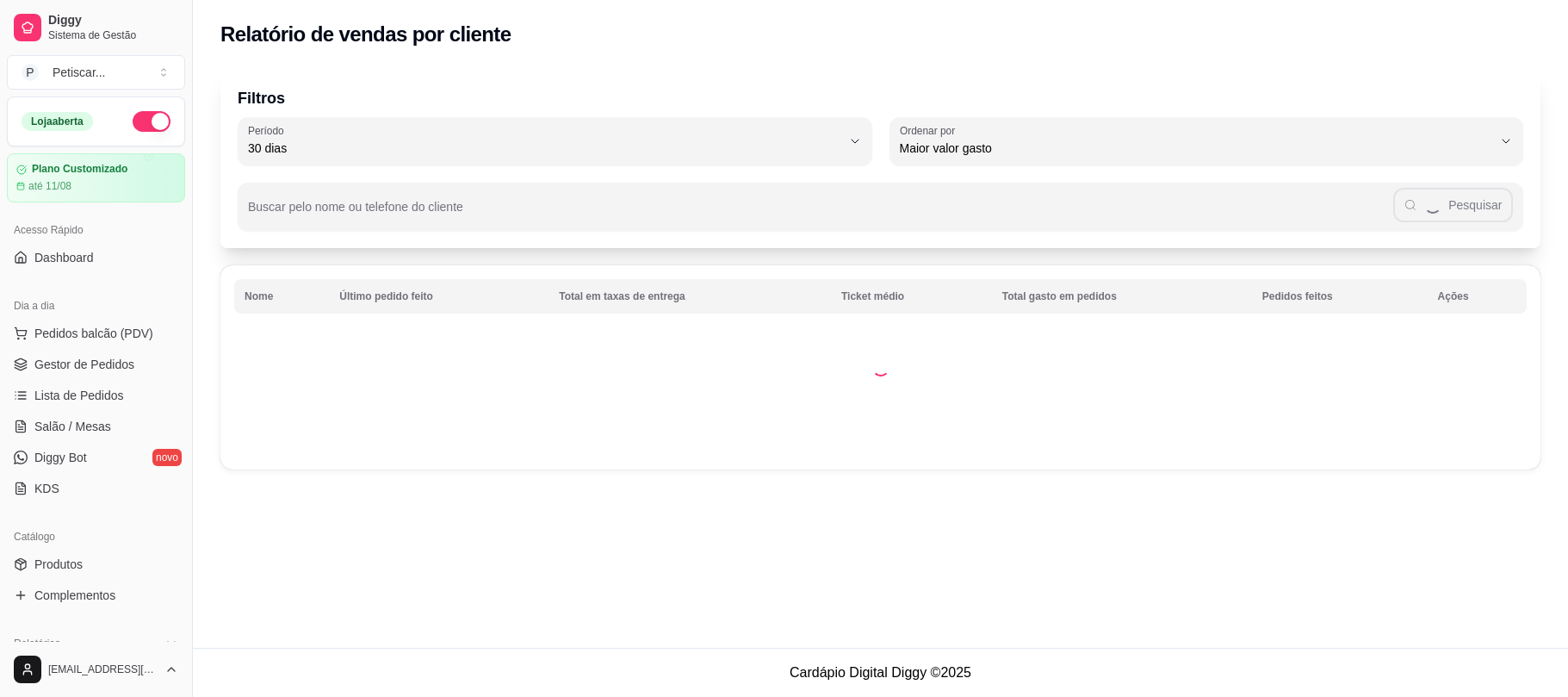
select select "30"
select select "HIGHEST_TOTAL_SPENT_WITH_ORDERS"
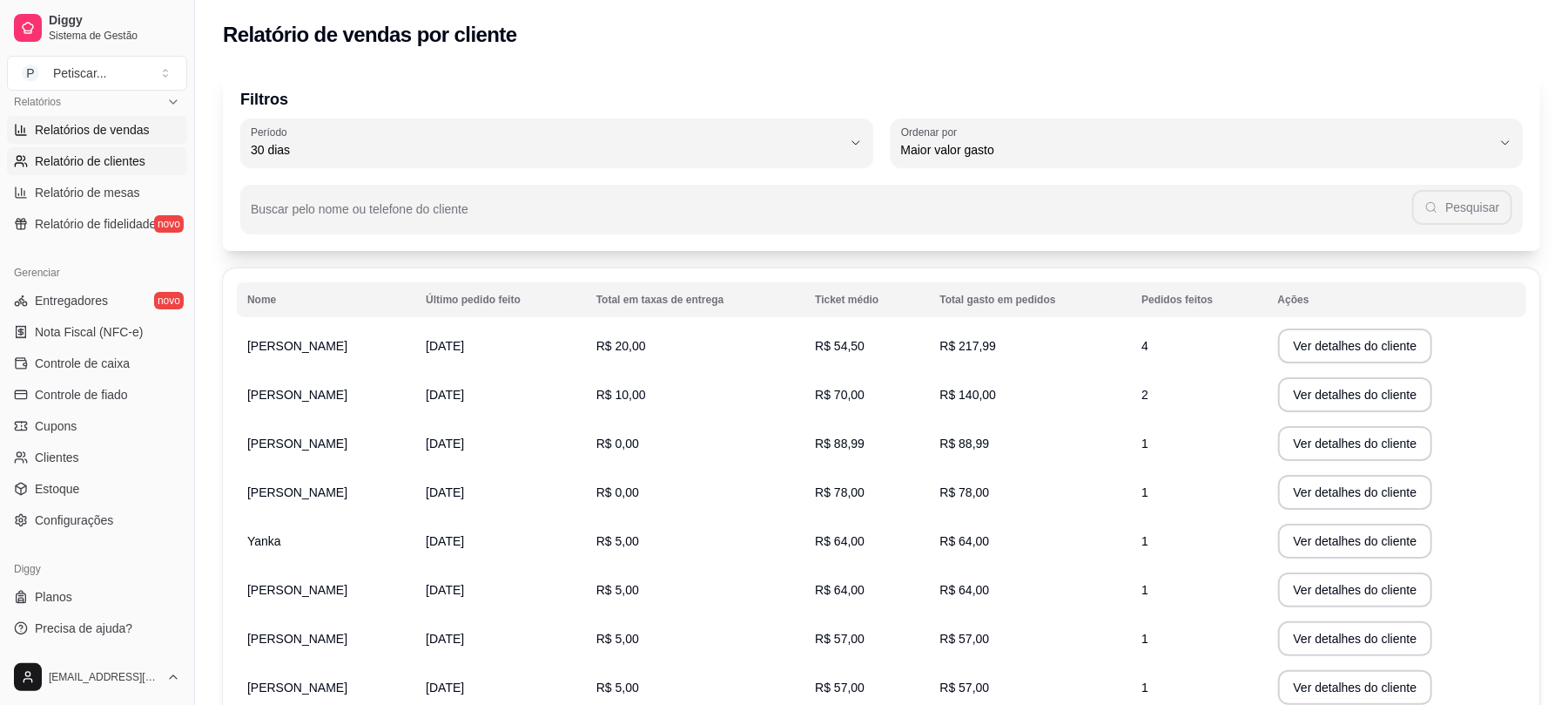
click at [81, 119] on link "Relatórios de vendas" at bounding box center [96, 130] width 180 height 28
select select "ALL"
select select "0"
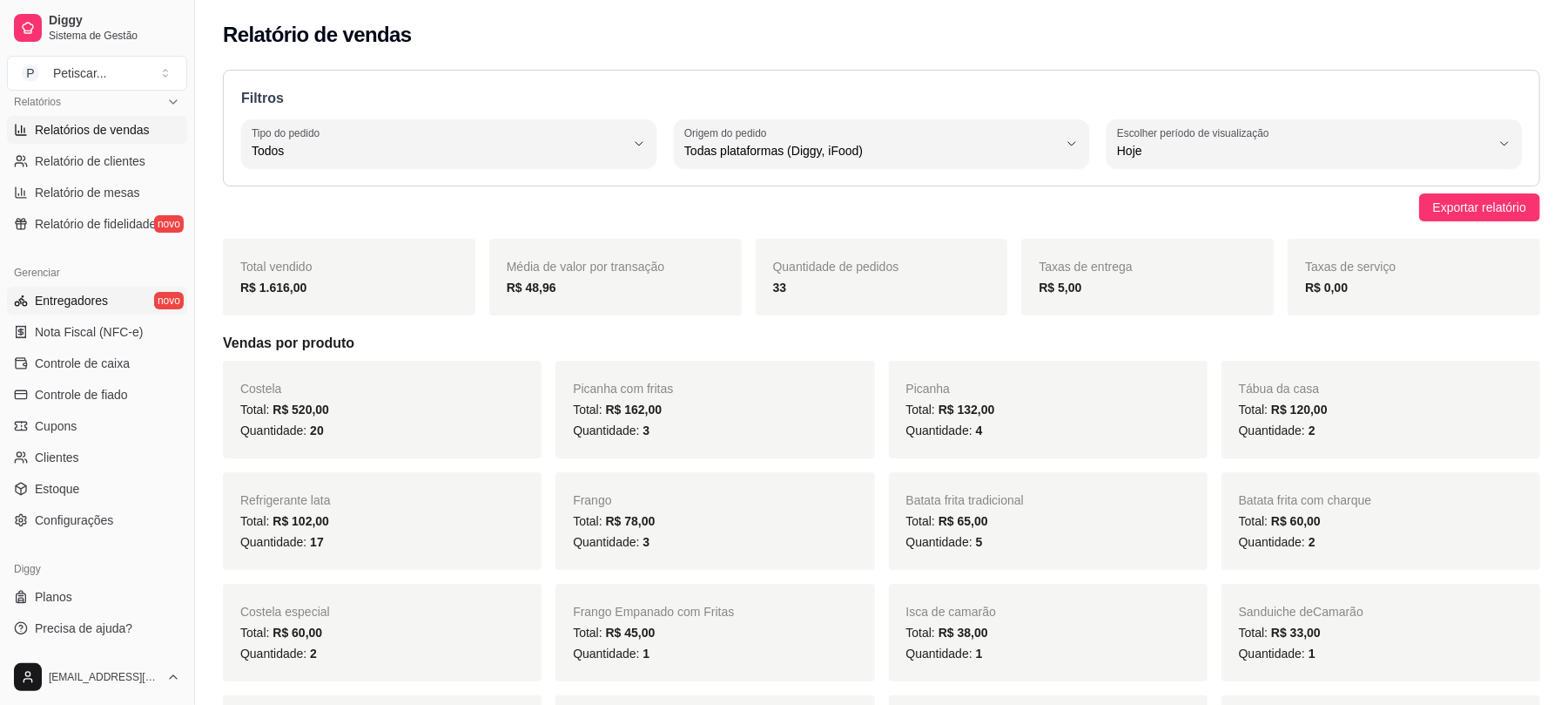
click at [75, 296] on span "Entregadores" at bounding box center [71, 300] width 73 height 18
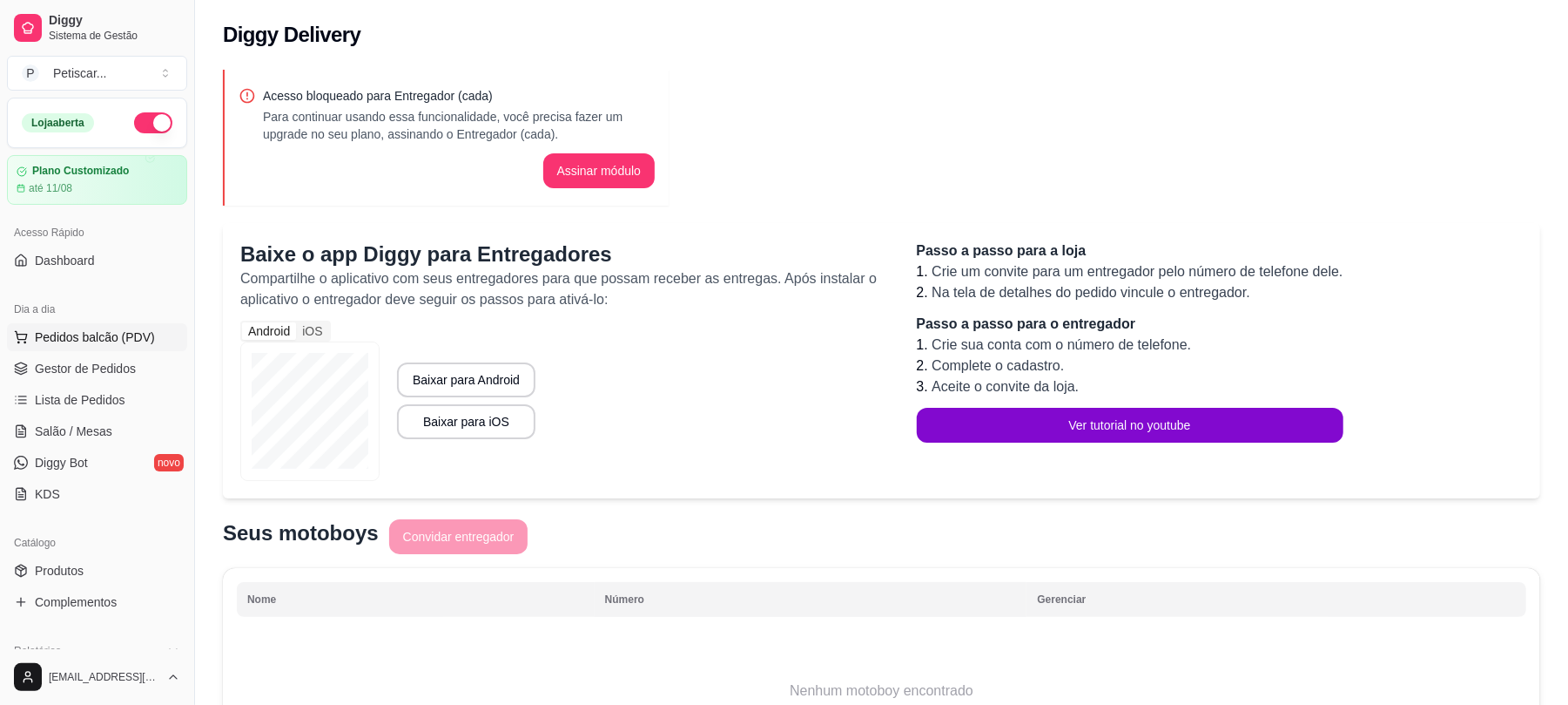
click at [143, 325] on button "Pedidos balcão (PDV)" at bounding box center [96, 338] width 180 height 28
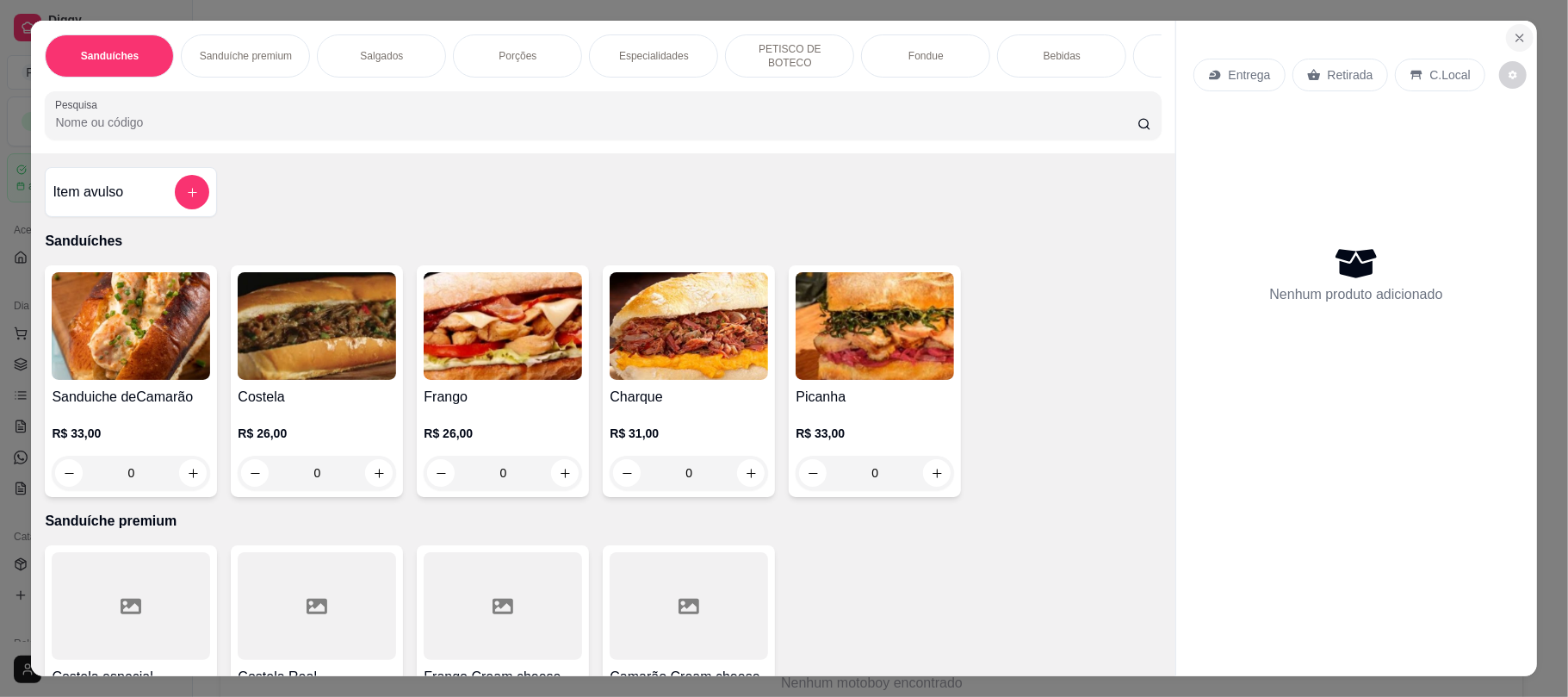
click at [1519, 35] on button "Close" at bounding box center [1520, 38] width 28 height 28
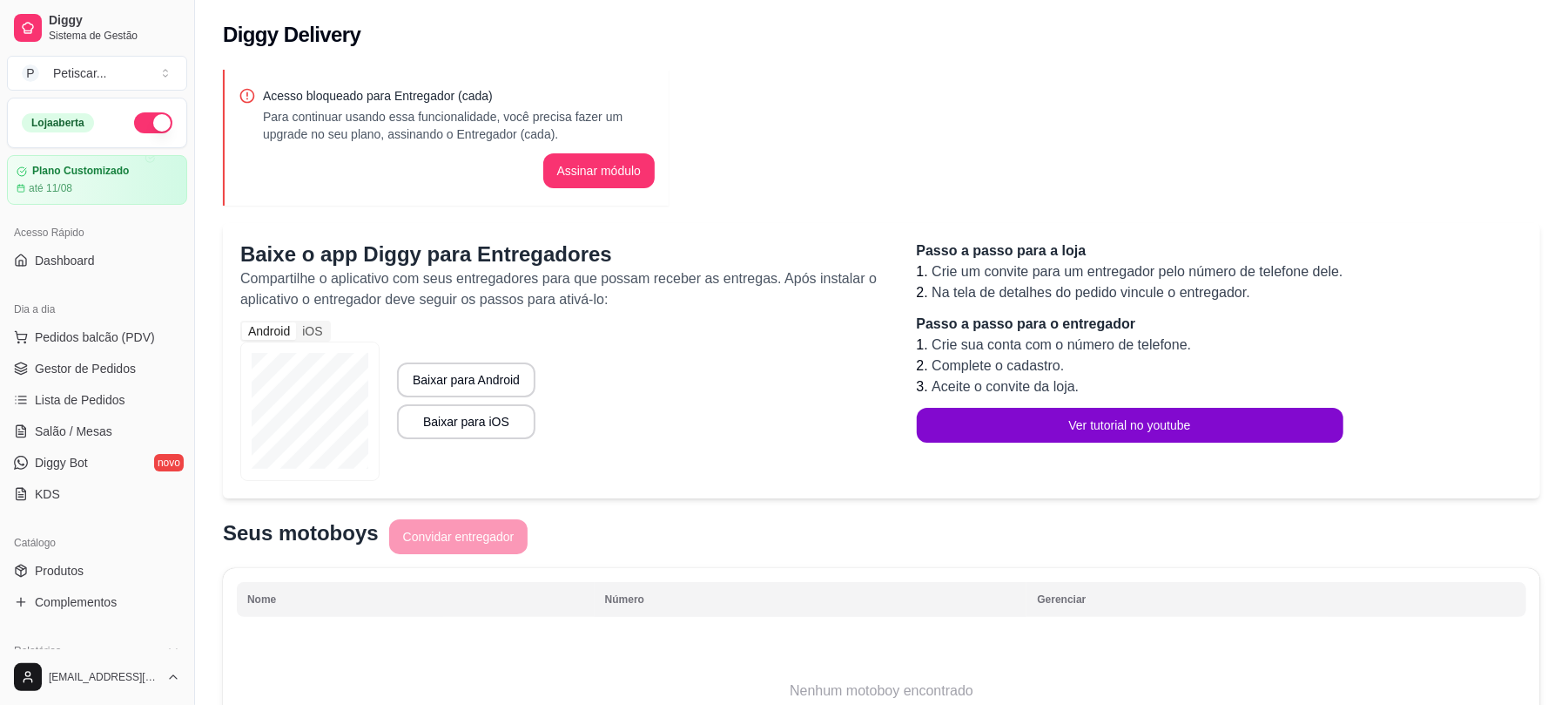
click at [1259, 121] on div "Acesso bloqueado para Entregador (cada) Para continuar usando essa funcionalida…" at bounding box center [882, 426] width 1374 height 736
click at [134, 325] on button "Pedidos balcão (PDV)" at bounding box center [96, 338] width 180 height 28
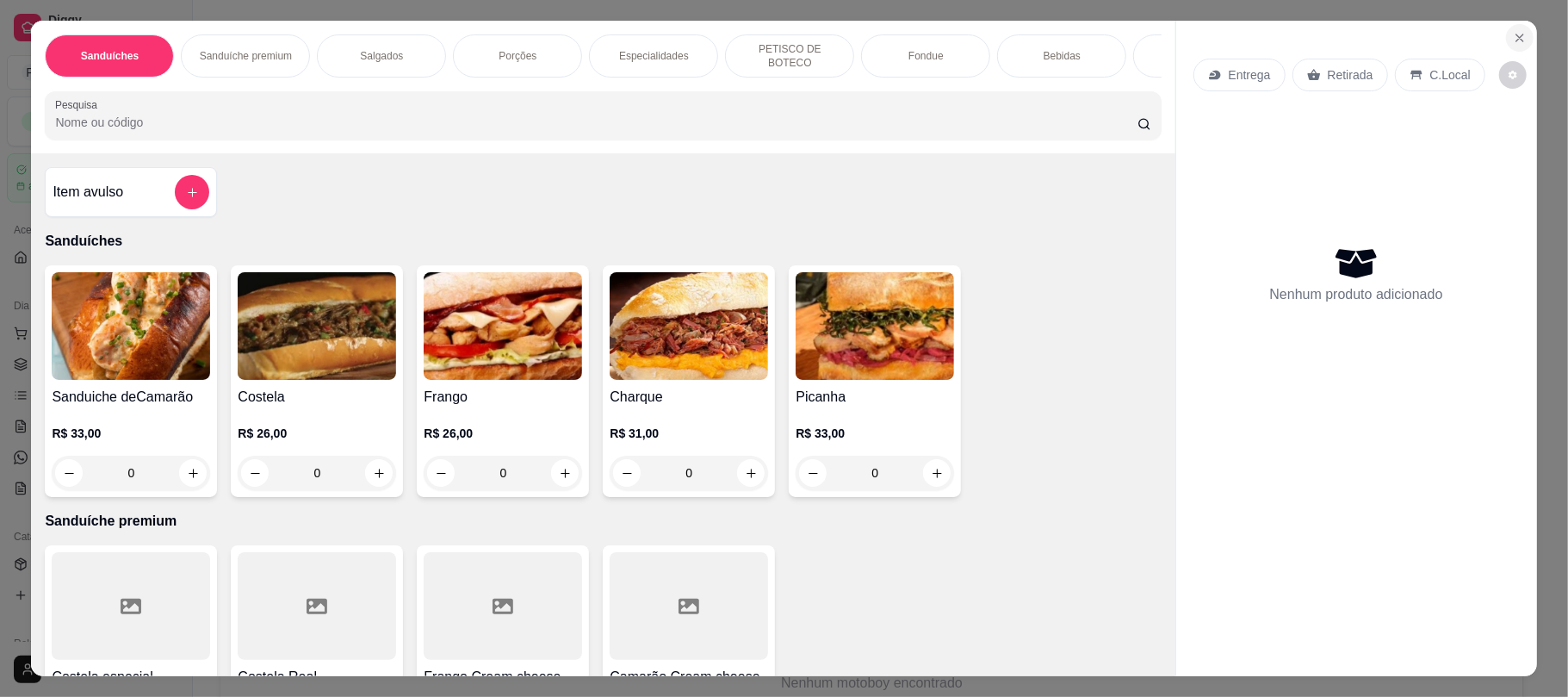
click at [1510, 30] on button "Close" at bounding box center [1520, 38] width 28 height 28
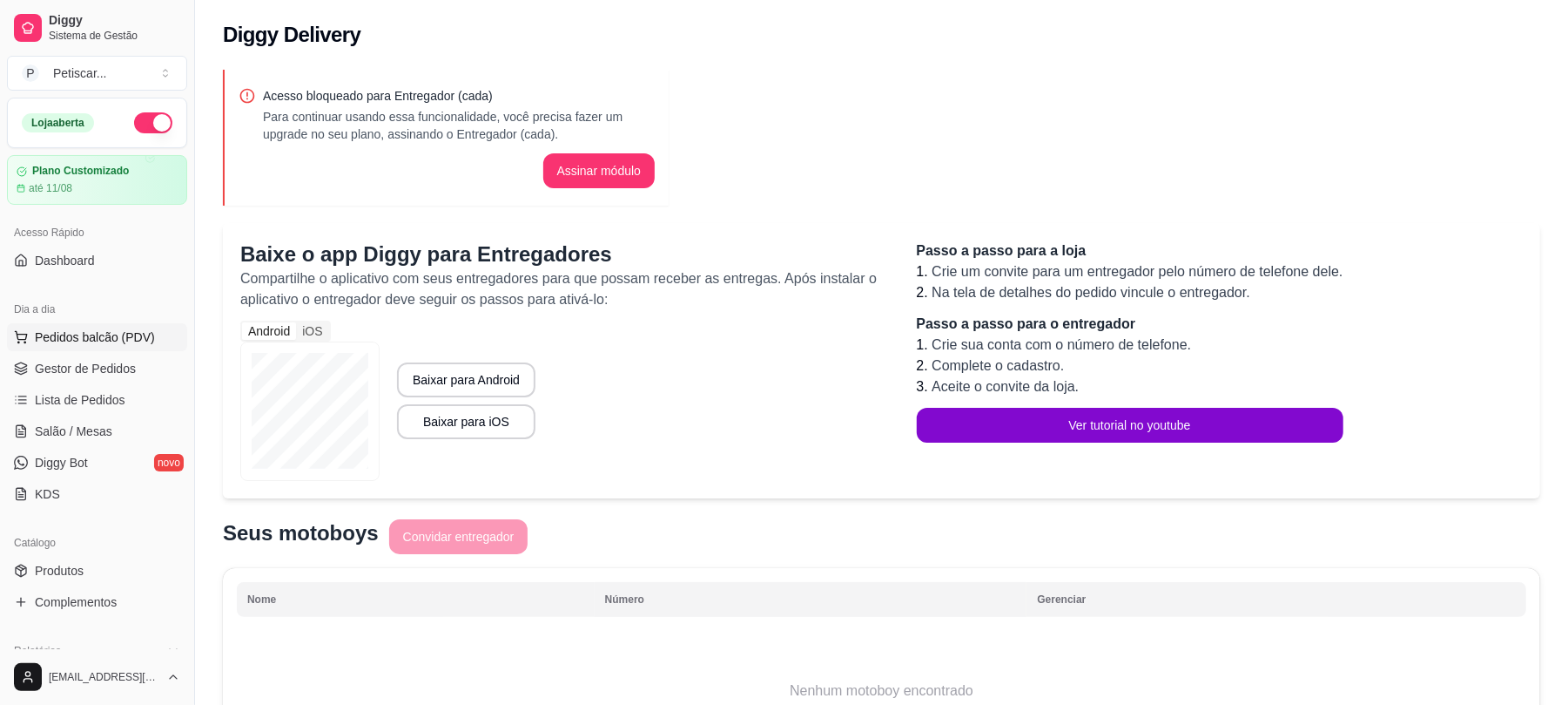
click at [111, 338] on span "Pedidos balcão (PDV)" at bounding box center [94, 337] width 121 height 18
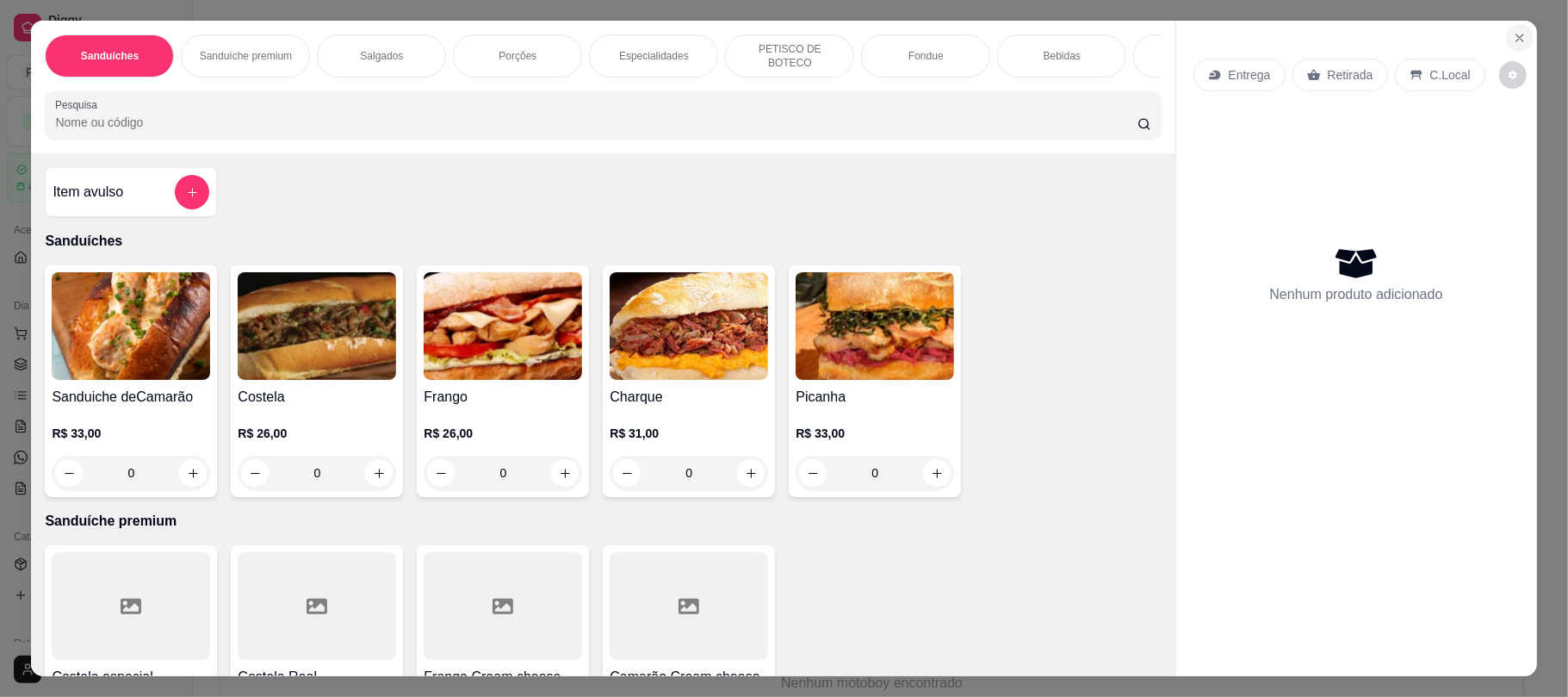
click at [1493, 70] on section "Sanduíches Sanduíche premium Salgados Porções Especialidades PETISCO DE BOTECO …" at bounding box center [784, 348] width 1505 height 654
click at [1513, 43] on icon "Close" at bounding box center [1519, 38] width 14 height 14
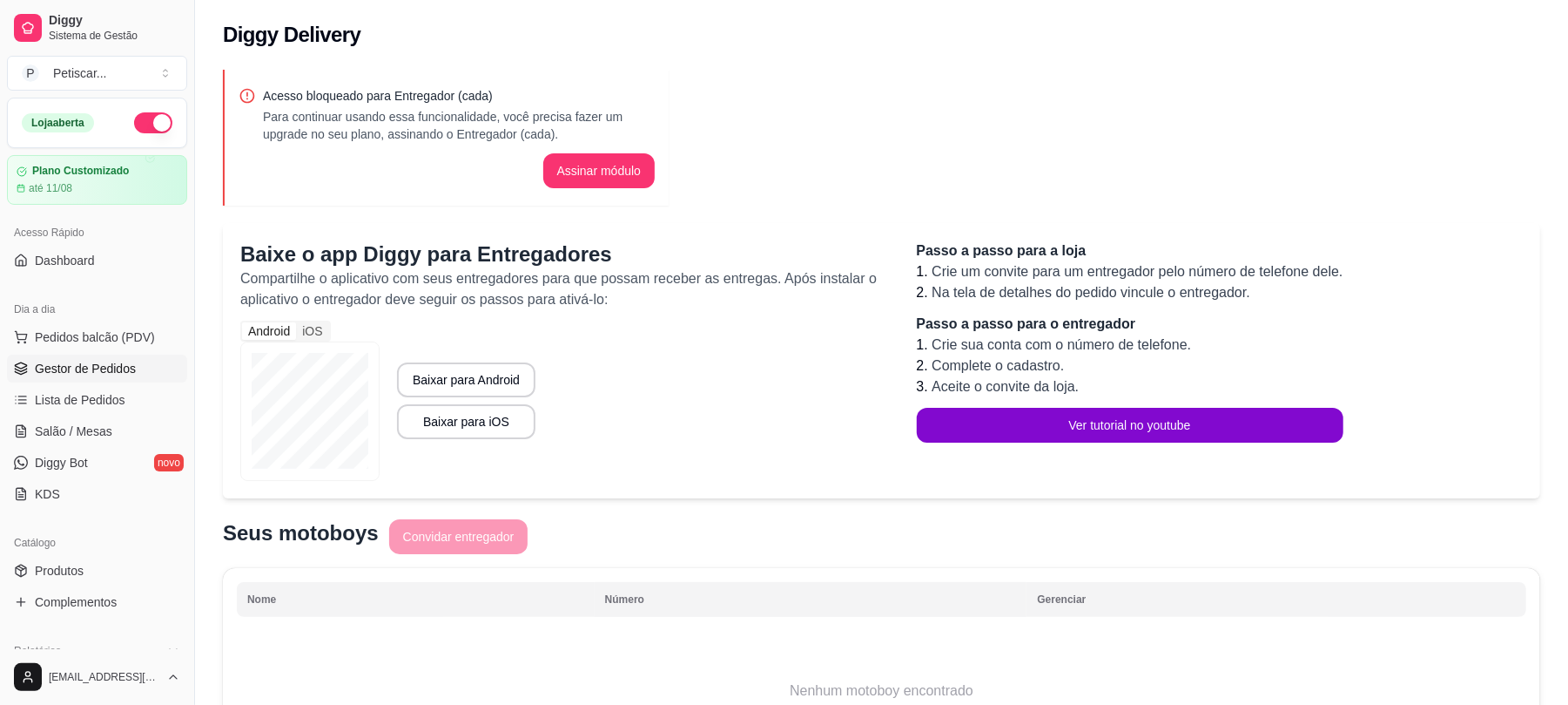
click at [88, 367] on span "Gestor de Pedidos" at bounding box center [85, 368] width 101 height 18
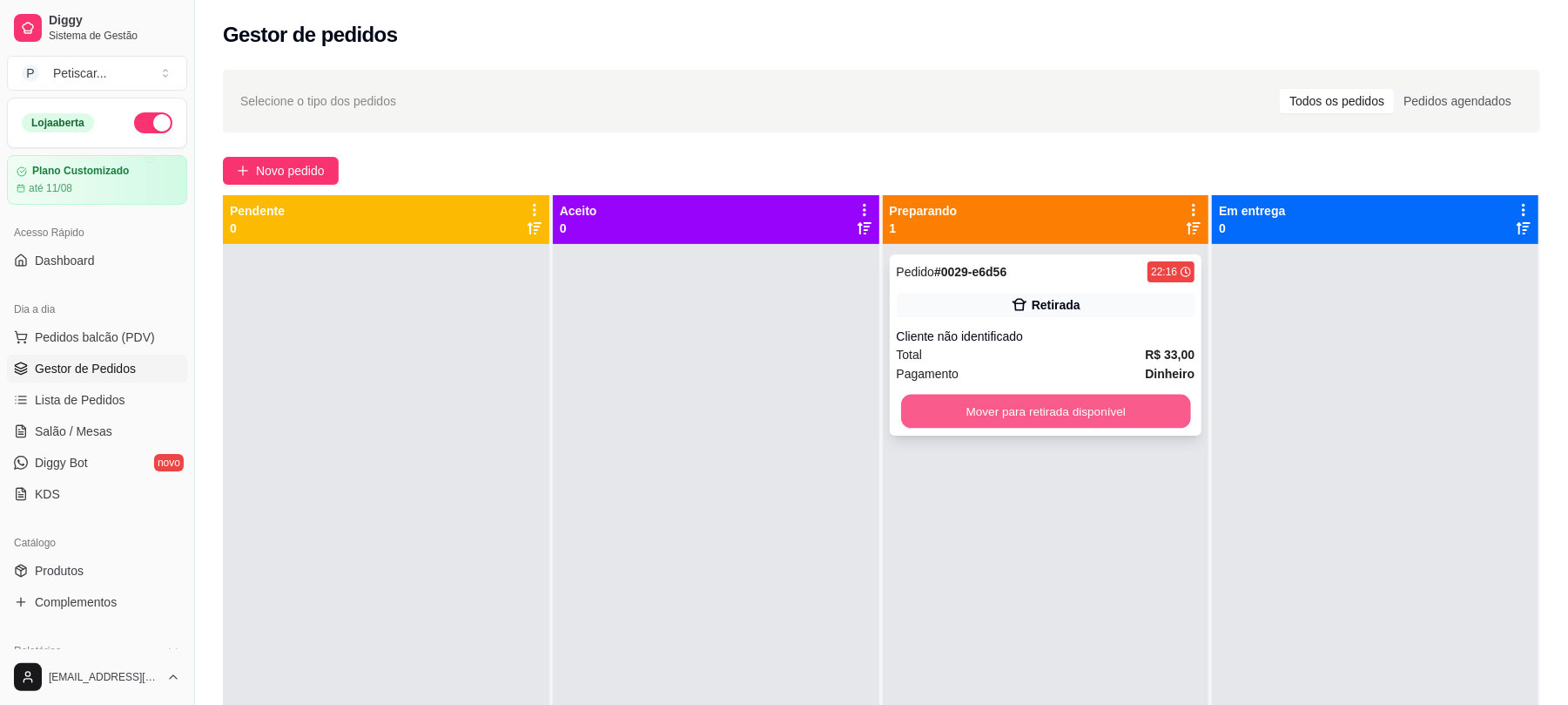
click at [1066, 397] on button "Mover para retirada disponível" at bounding box center [1045, 411] width 289 height 34
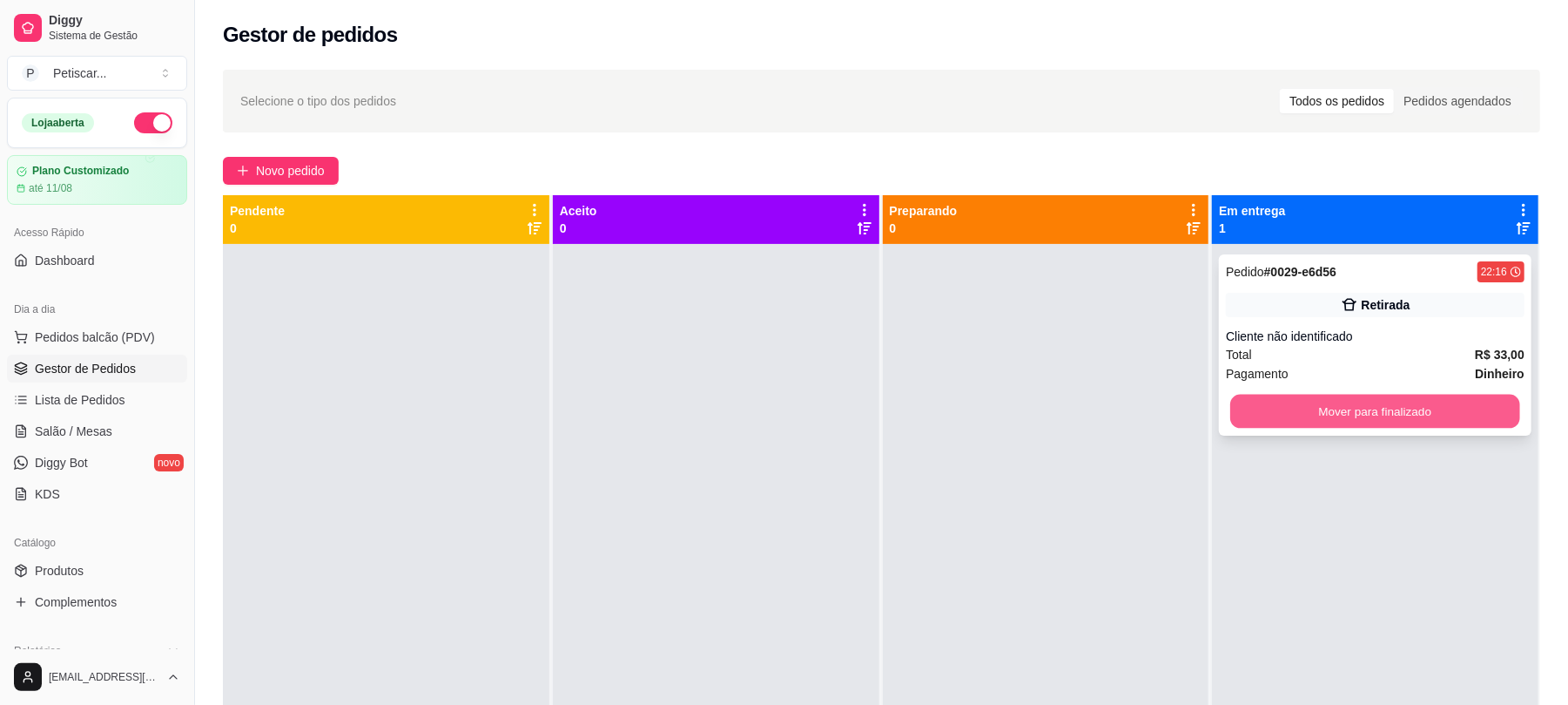
click at [1271, 401] on button "Mover para finalizado" at bounding box center [1375, 411] width 289 height 34
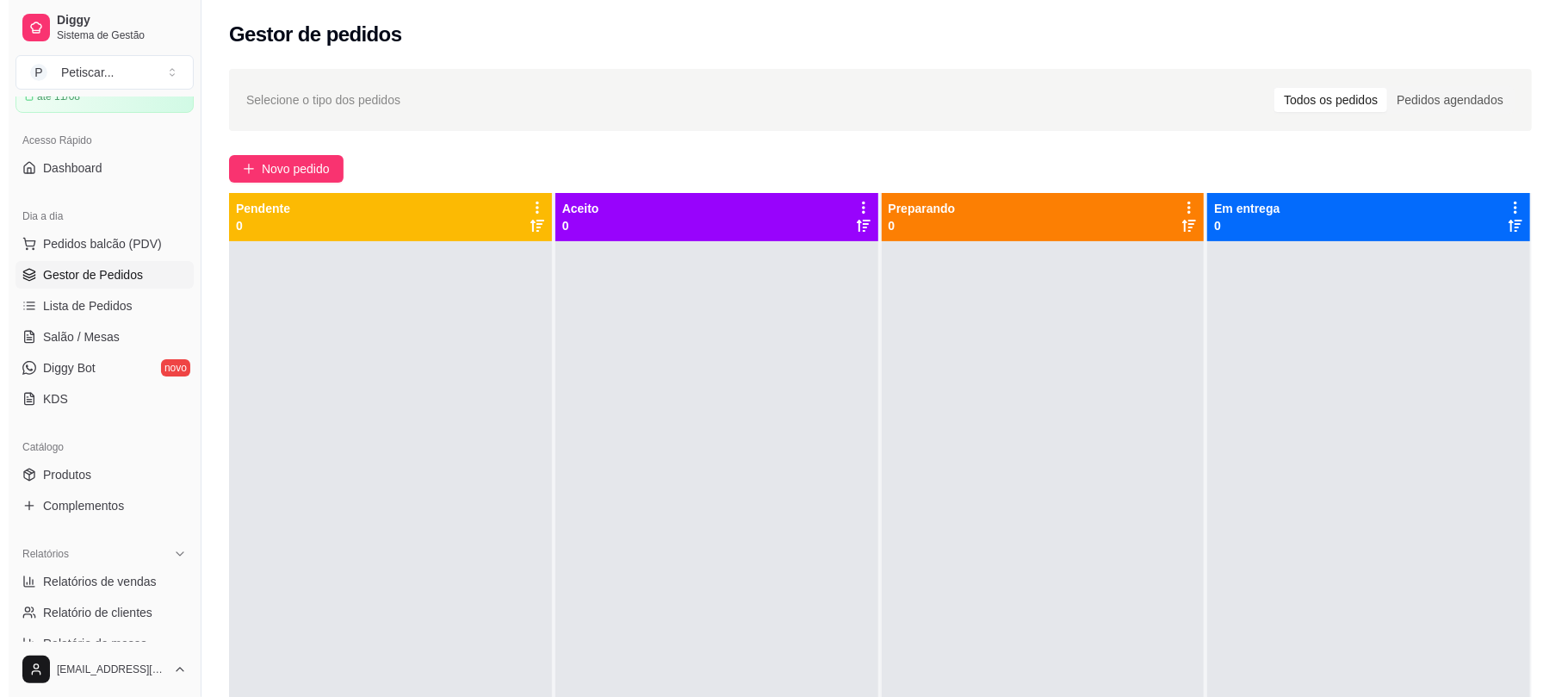
scroll to position [49, 0]
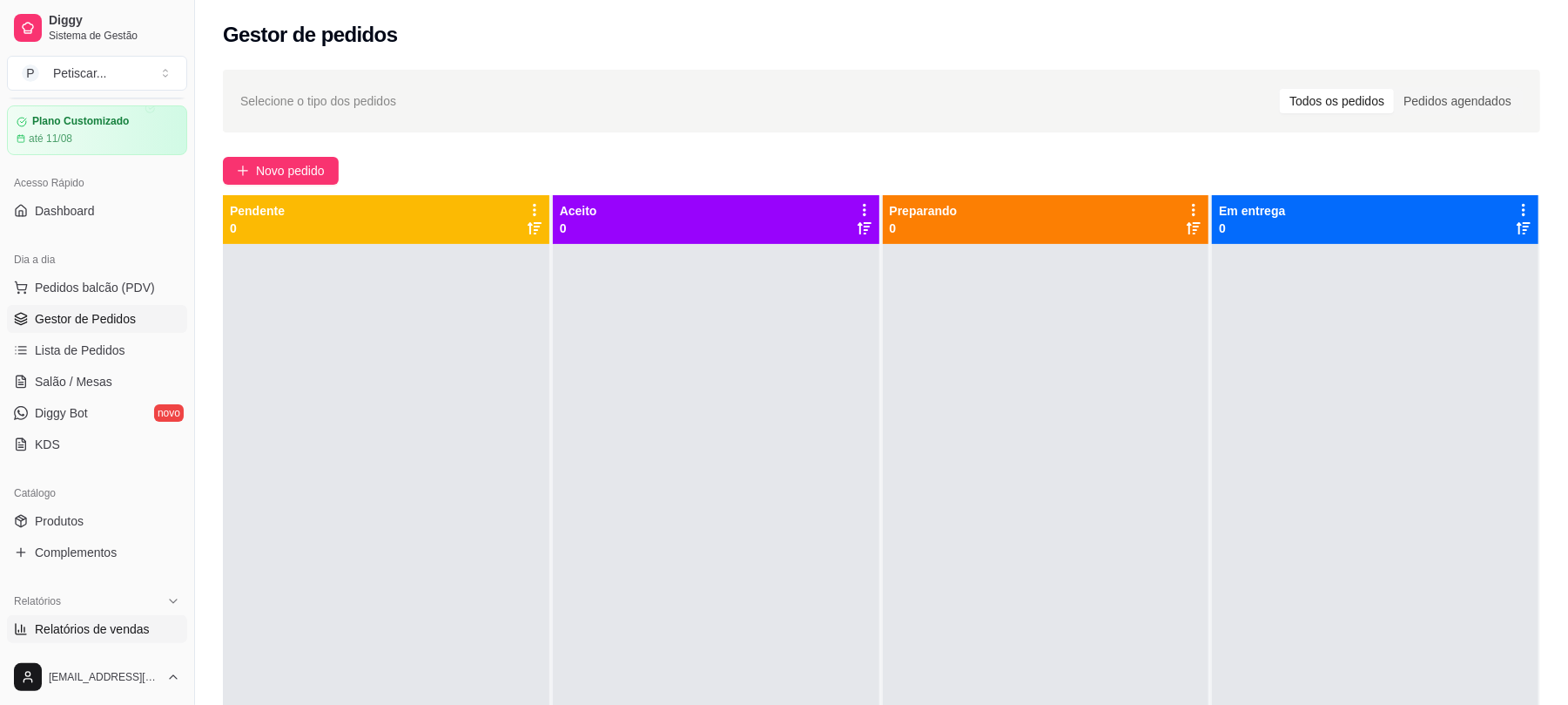
click at [95, 627] on span "Relatórios de vendas" at bounding box center [92, 628] width 115 height 18
select select "ALL"
select select "0"
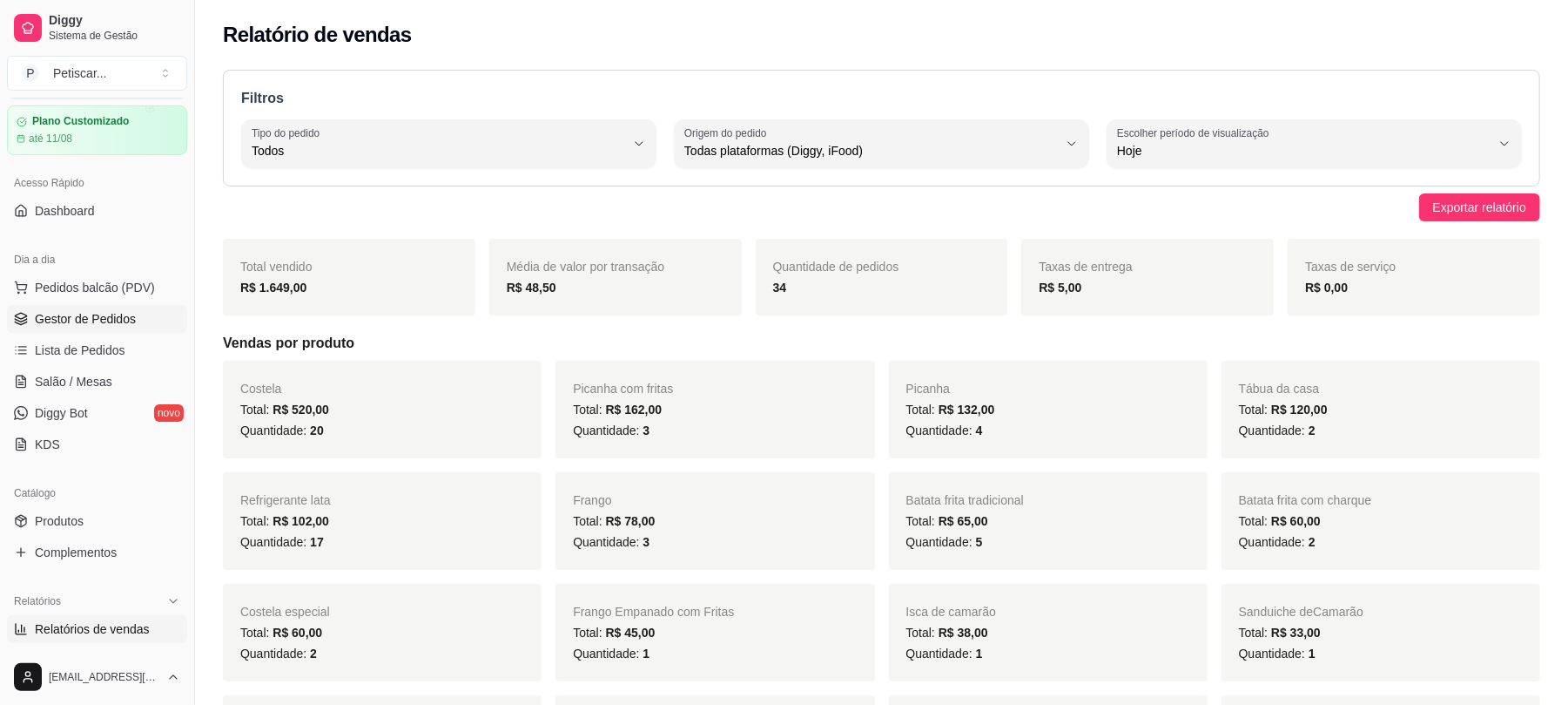
click at [92, 309] on link "Gestor de Pedidos" at bounding box center [96, 319] width 180 height 28
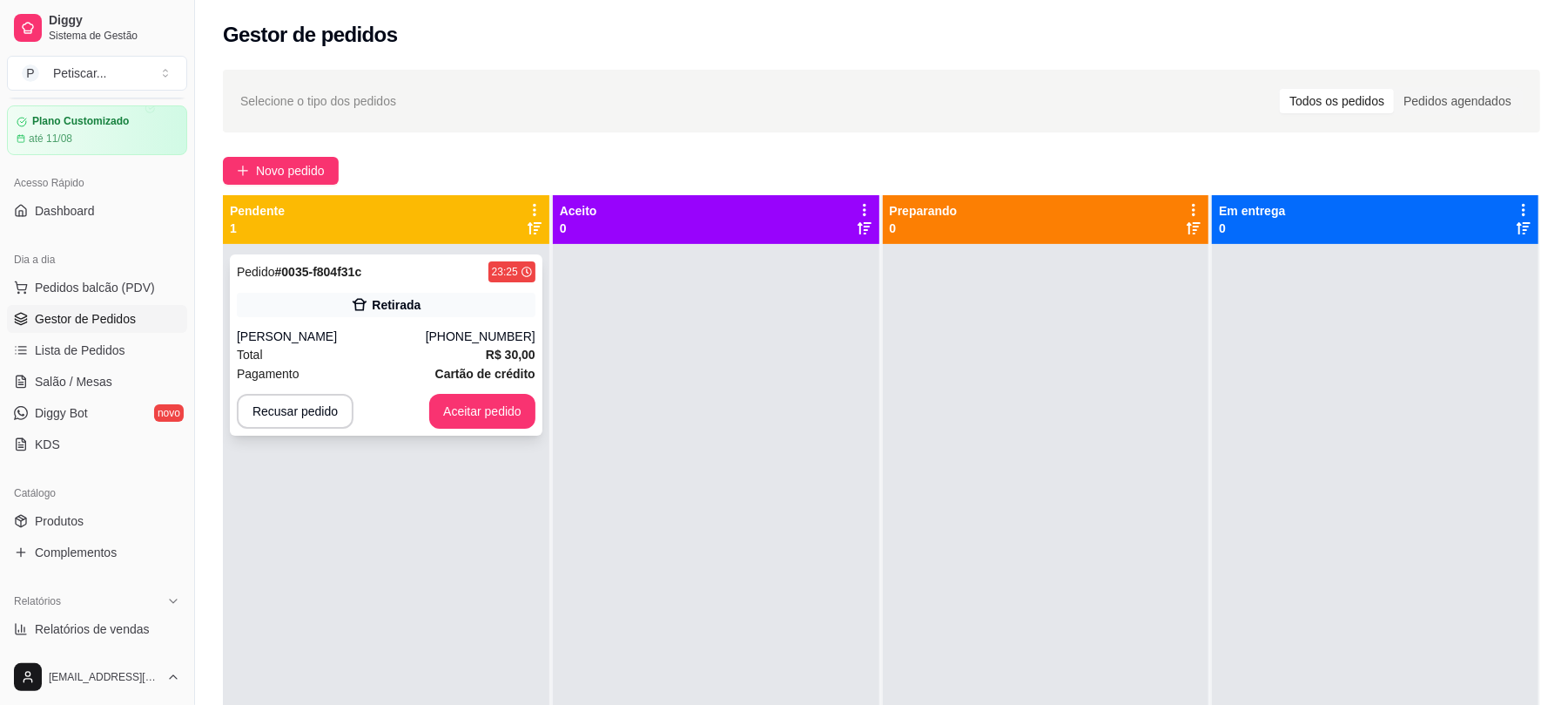
click at [310, 323] on div "Pedido # 0035-f804f31c 23:25 Retirada [PERSON_NAME] [PHONE_NUMBER] Total R$ 30,…" at bounding box center [386, 345] width 313 height 181
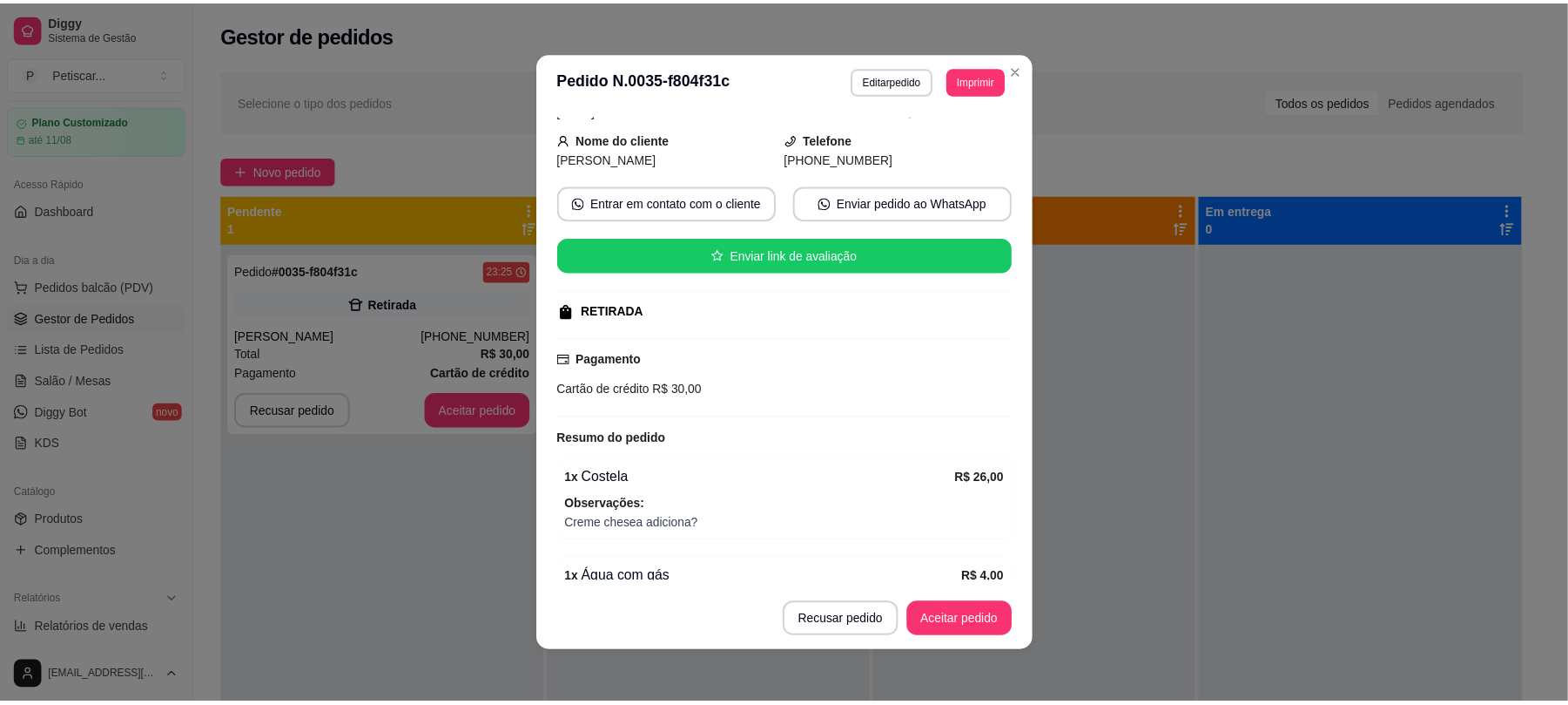
scroll to position [93, 0]
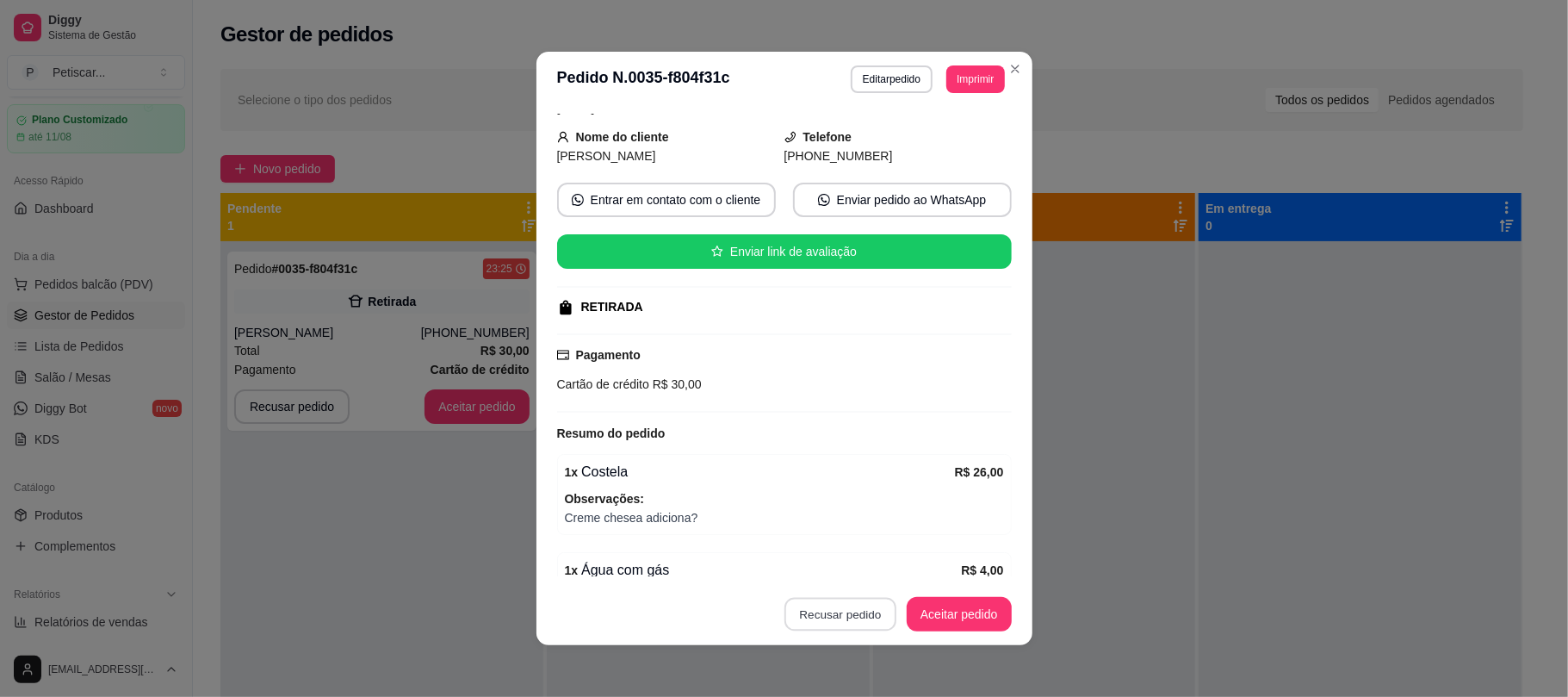
click at [851, 612] on button "Recusar pedido" at bounding box center [840, 615] width 112 height 33
click at [887, 566] on button "Sim" at bounding box center [881, 571] width 67 height 33
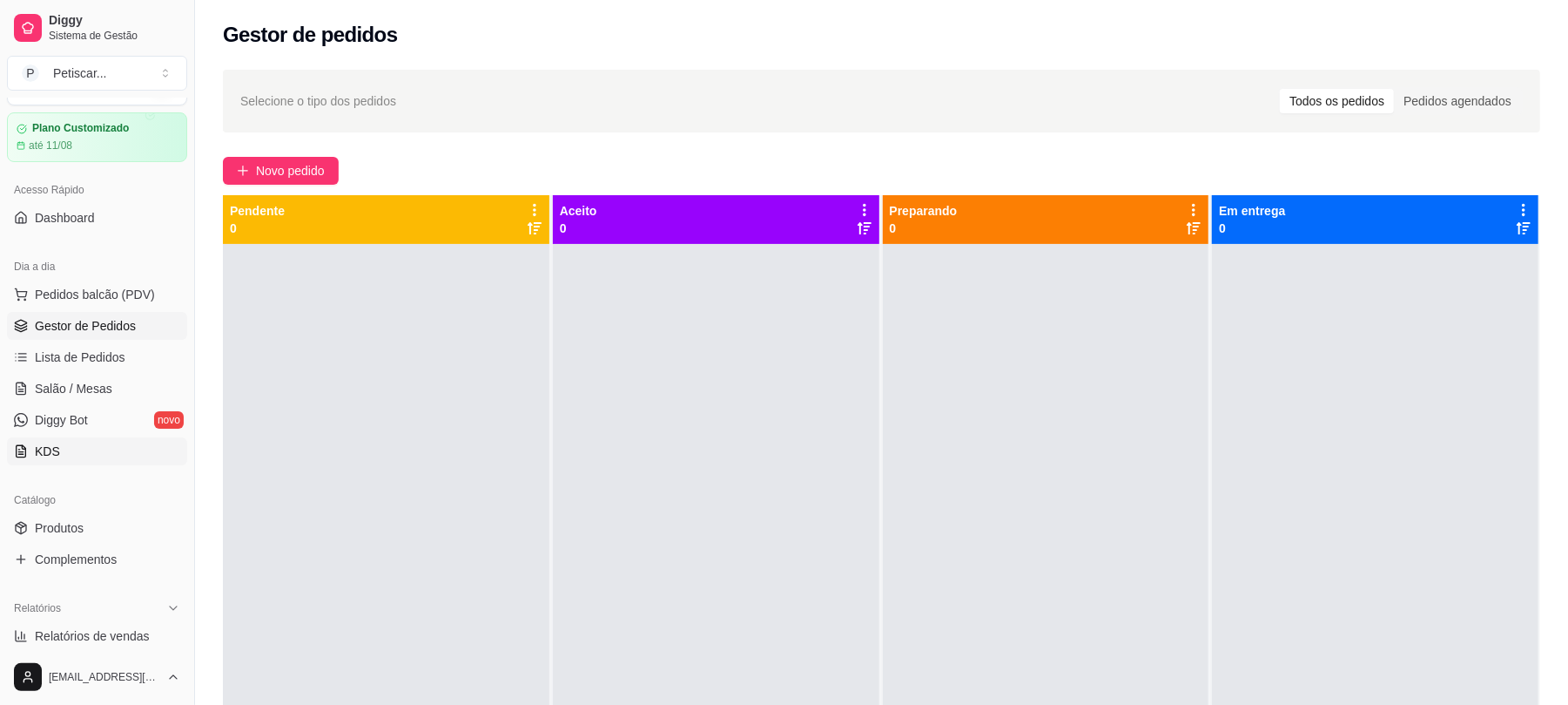
scroll to position [0, 0]
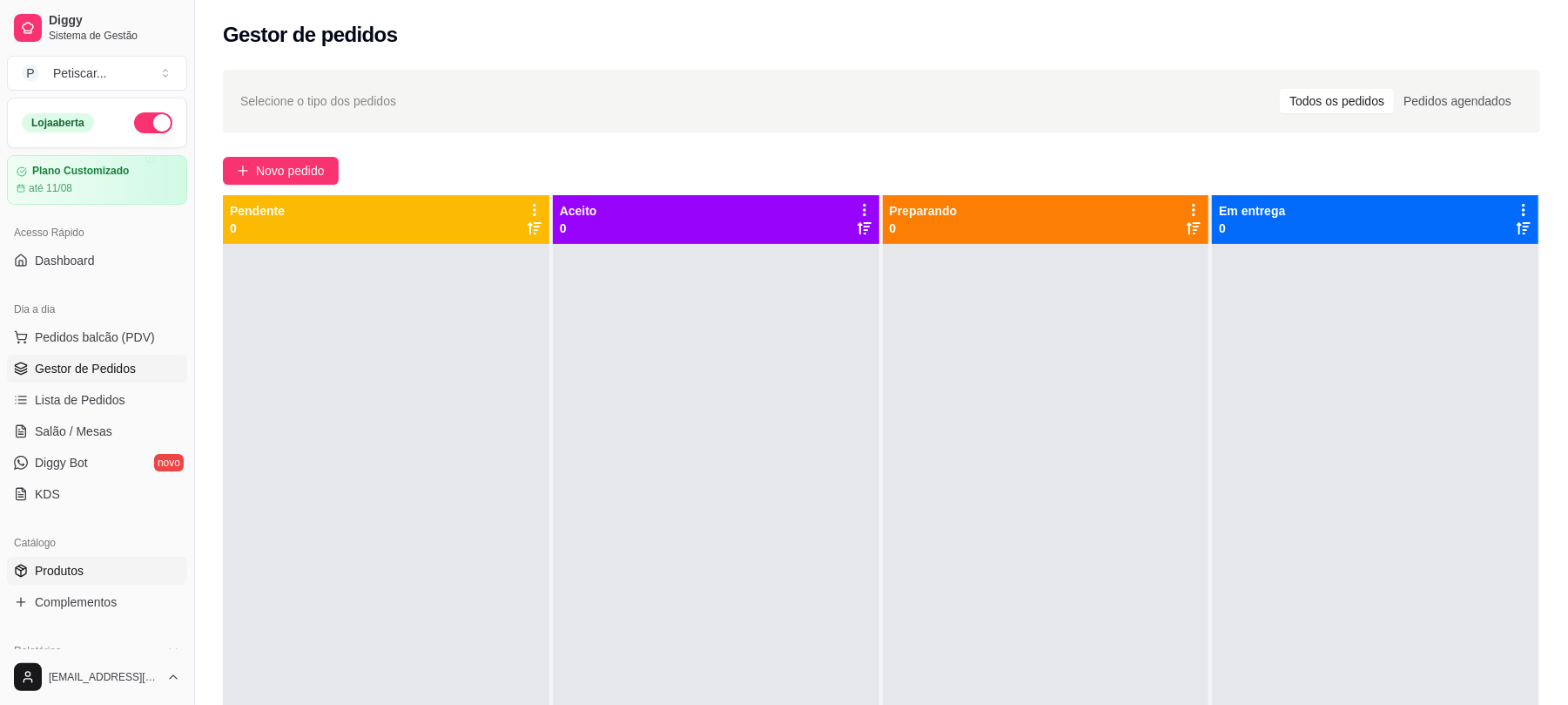
click at [60, 572] on span "Produtos" at bounding box center [59, 570] width 49 height 18
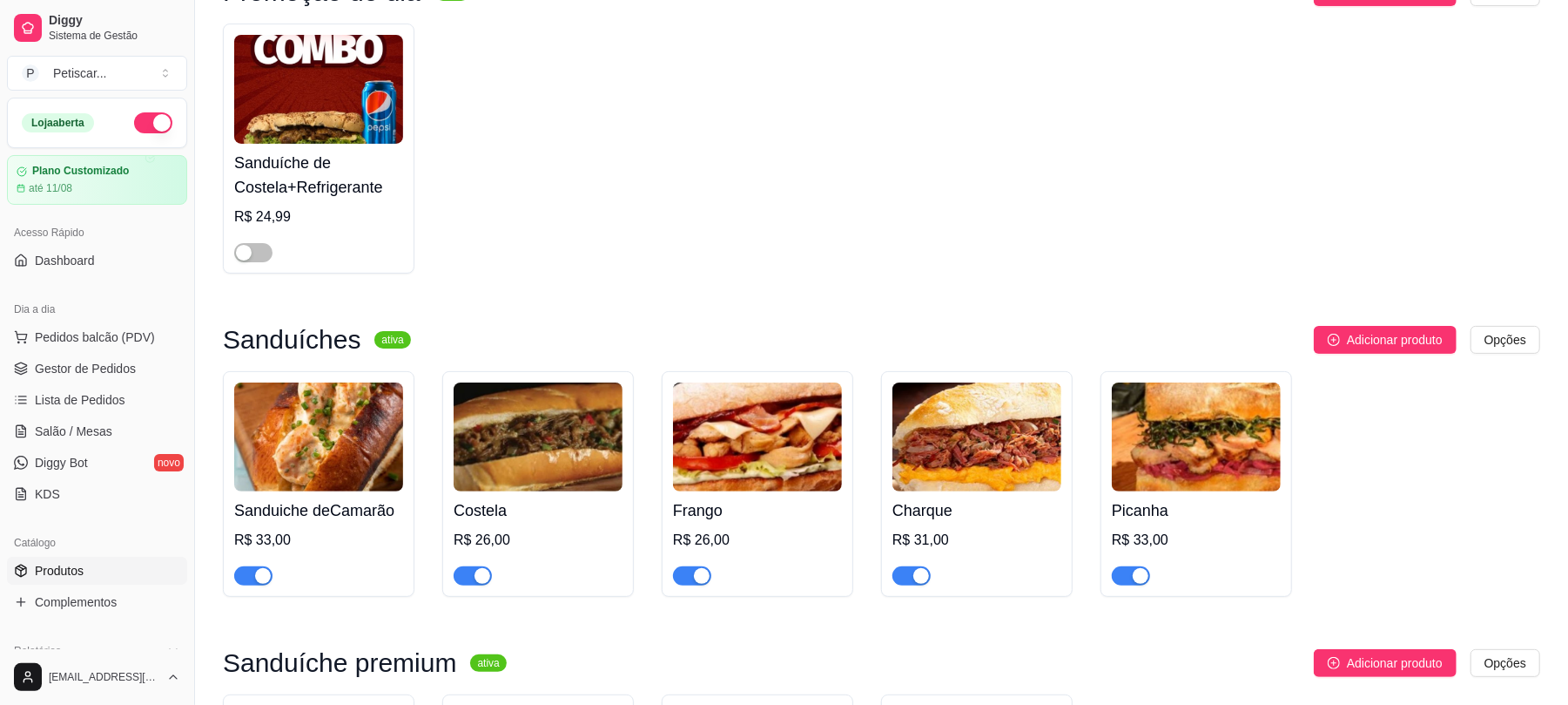
scroll to position [195, 0]
click at [272, 573] on div at bounding box center [253, 576] width 38 height 21
click at [244, 582] on span "button" at bounding box center [253, 577] width 38 height 20
click at [463, 586] on span "button" at bounding box center [472, 577] width 38 height 20
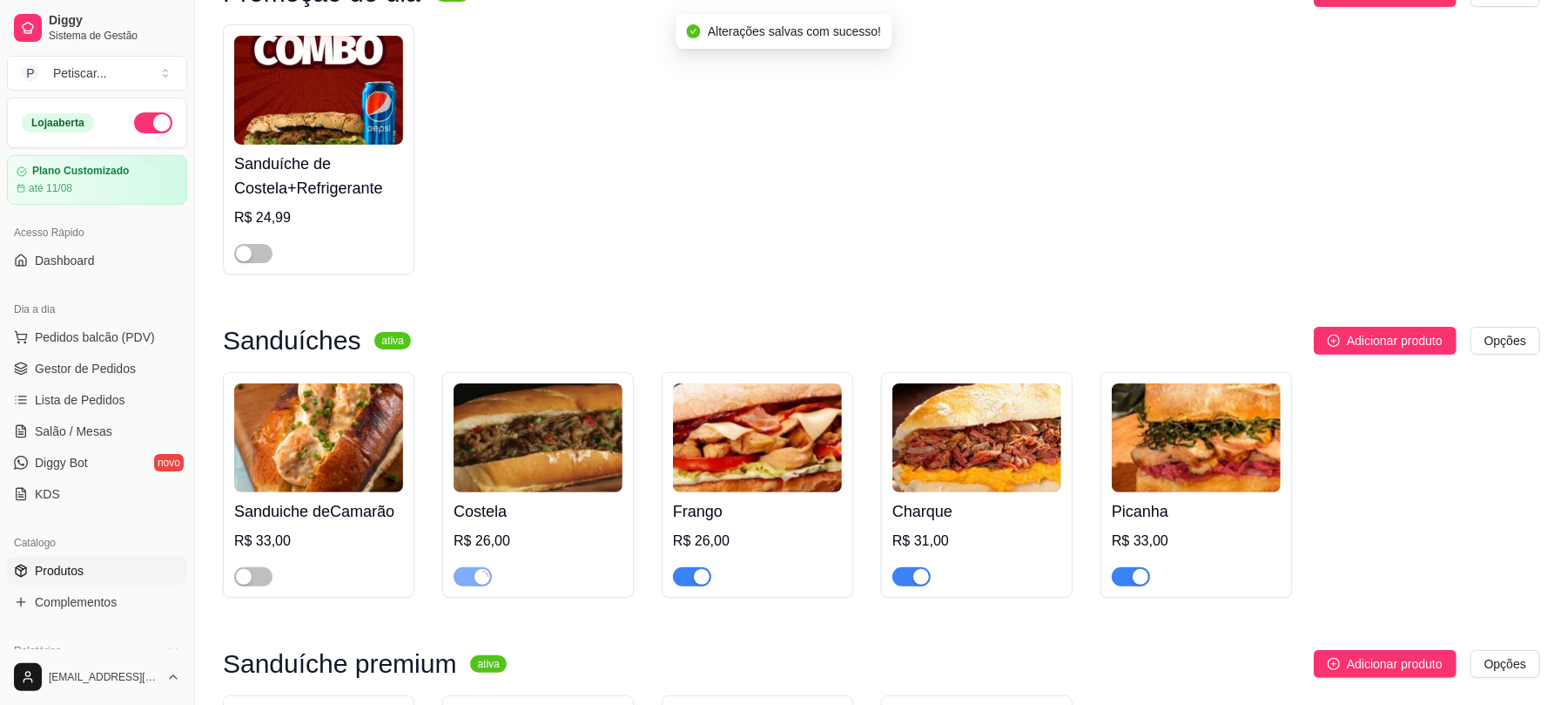
click at [698, 584] on div "button" at bounding box center [702, 576] width 16 height 16
click at [909, 586] on span "button" at bounding box center [911, 577] width 38 height 20
click at [1133, 583] on div "button" at bounding box center [1140, 576] width 16 height 16
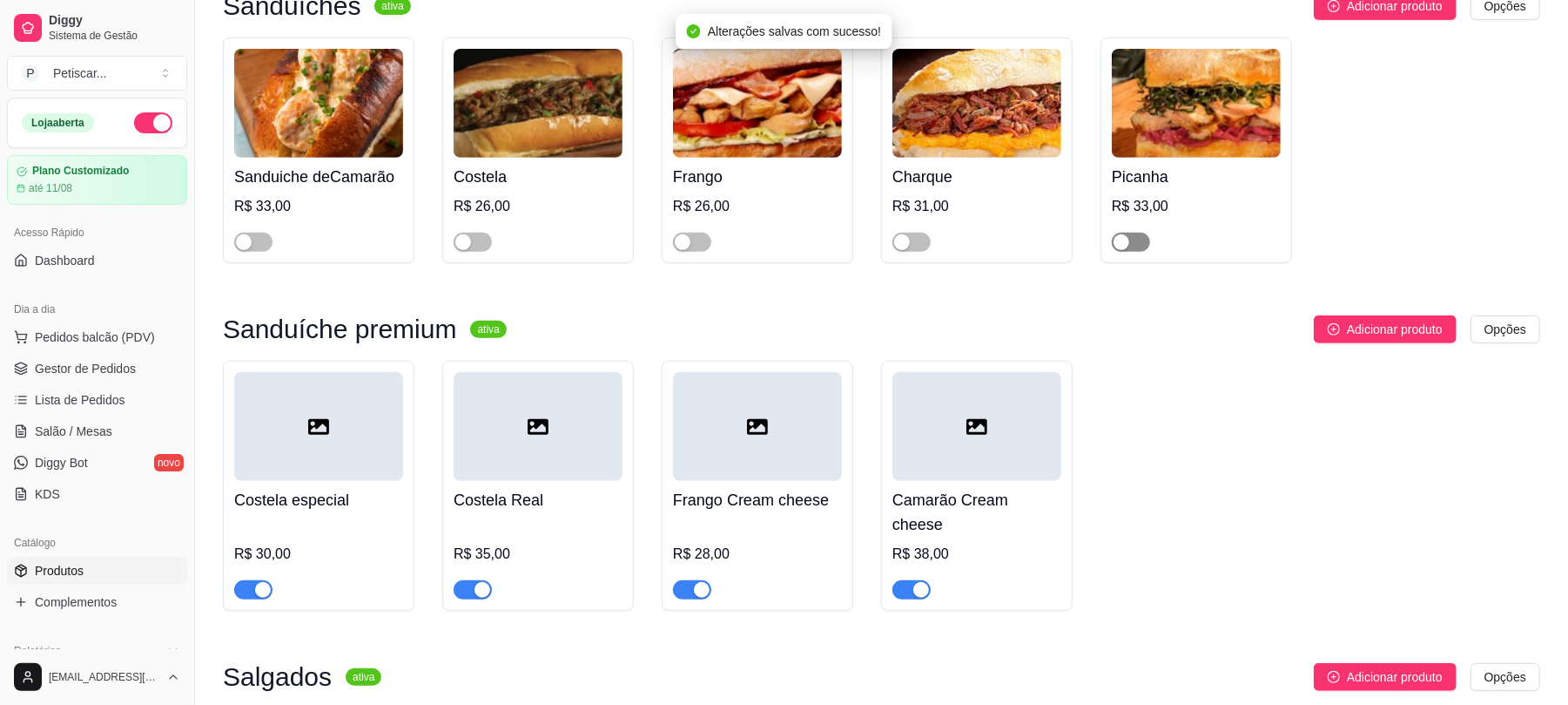
scroll to position [625, 0]
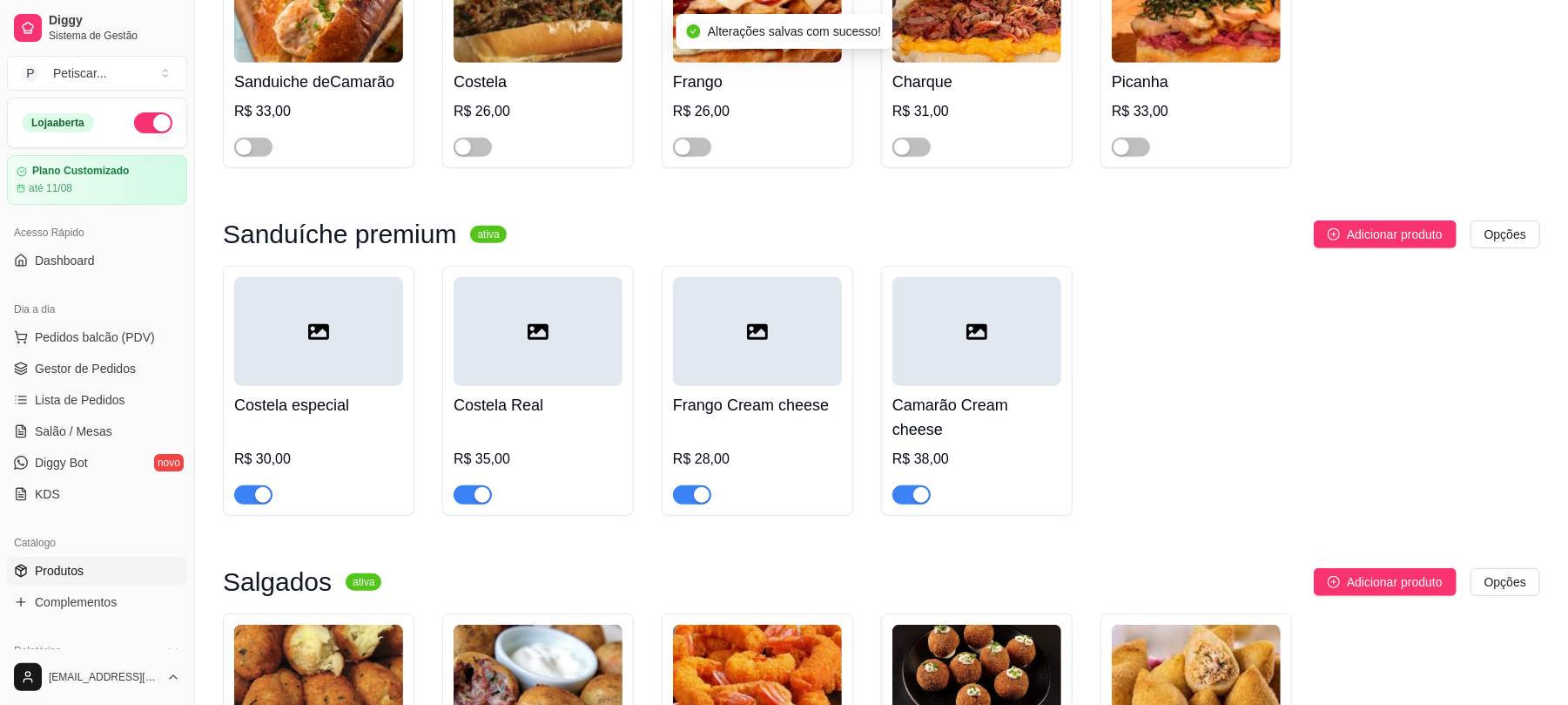
click at [481, 487] on div "button" at bounding box center [482, 495] width 16 height 16
click at [258, 487] on div "button" at bounding box center [263, 495] width 16 height 16
click at [693, 485] on button "button" at bounding box center [691, 495] width 38 height 20
click at [918, 487] on div "button" at bounding box center [921, 495] width 16 height 16
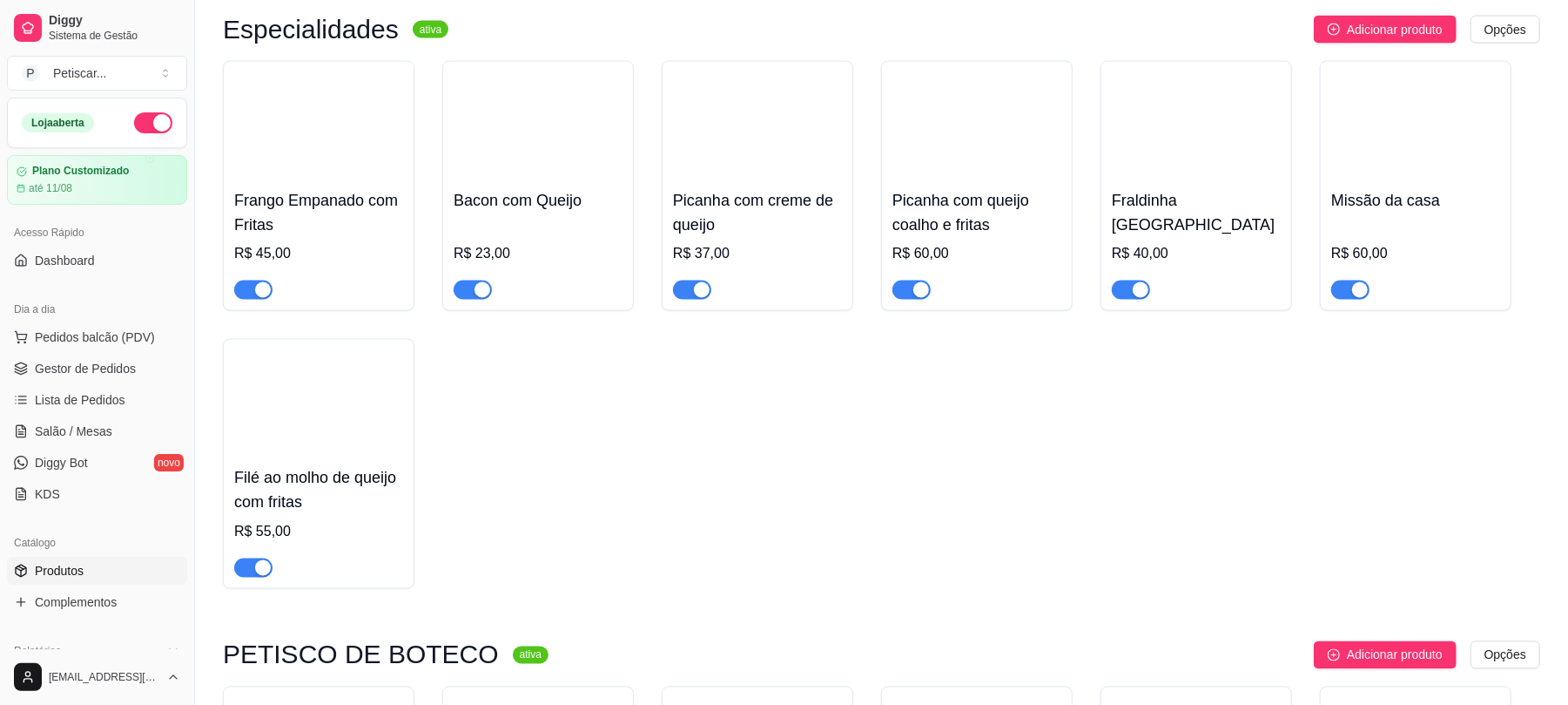
scroll to position [2103, 0]
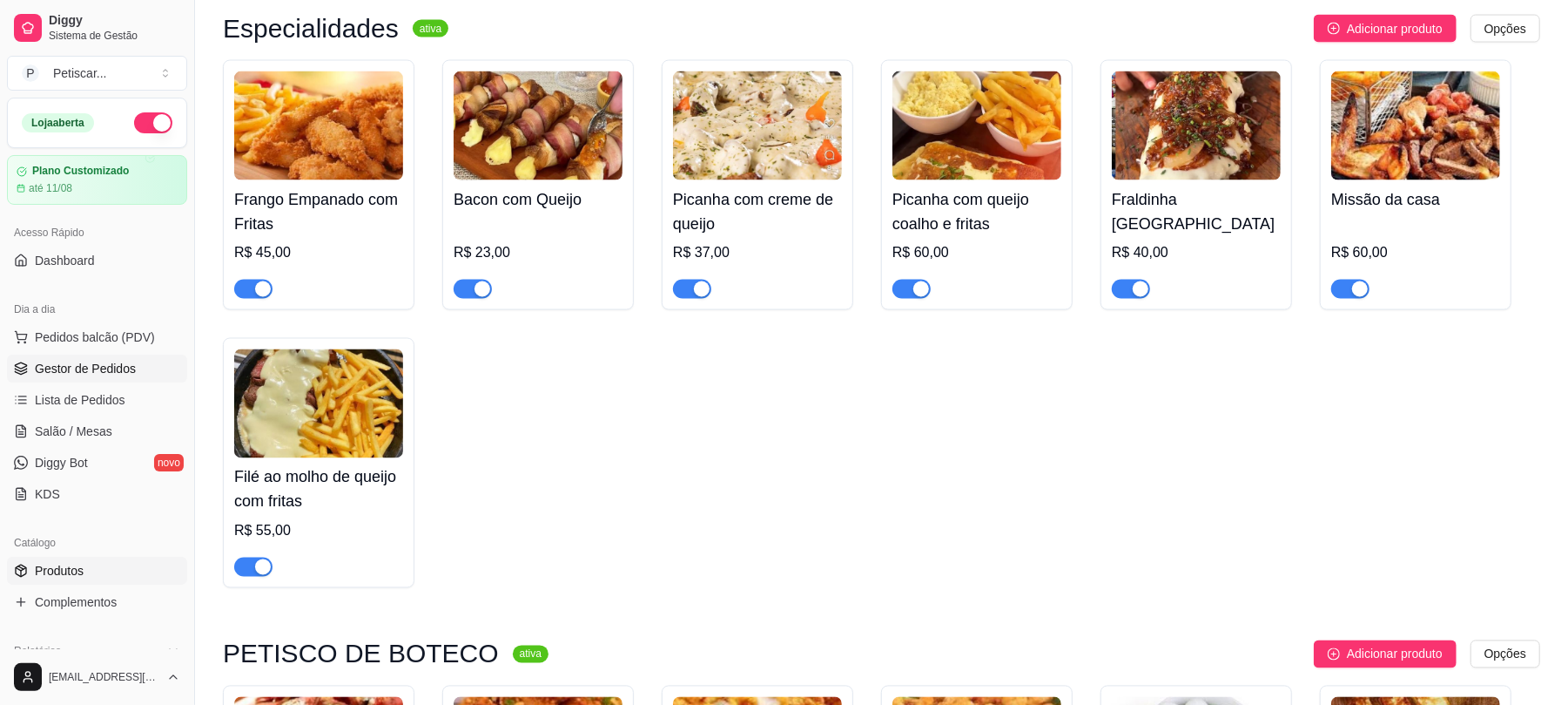
click at [70, 375] on span "Gestor de Pedidos" at bounding box center [85, 368] width 101 height 18
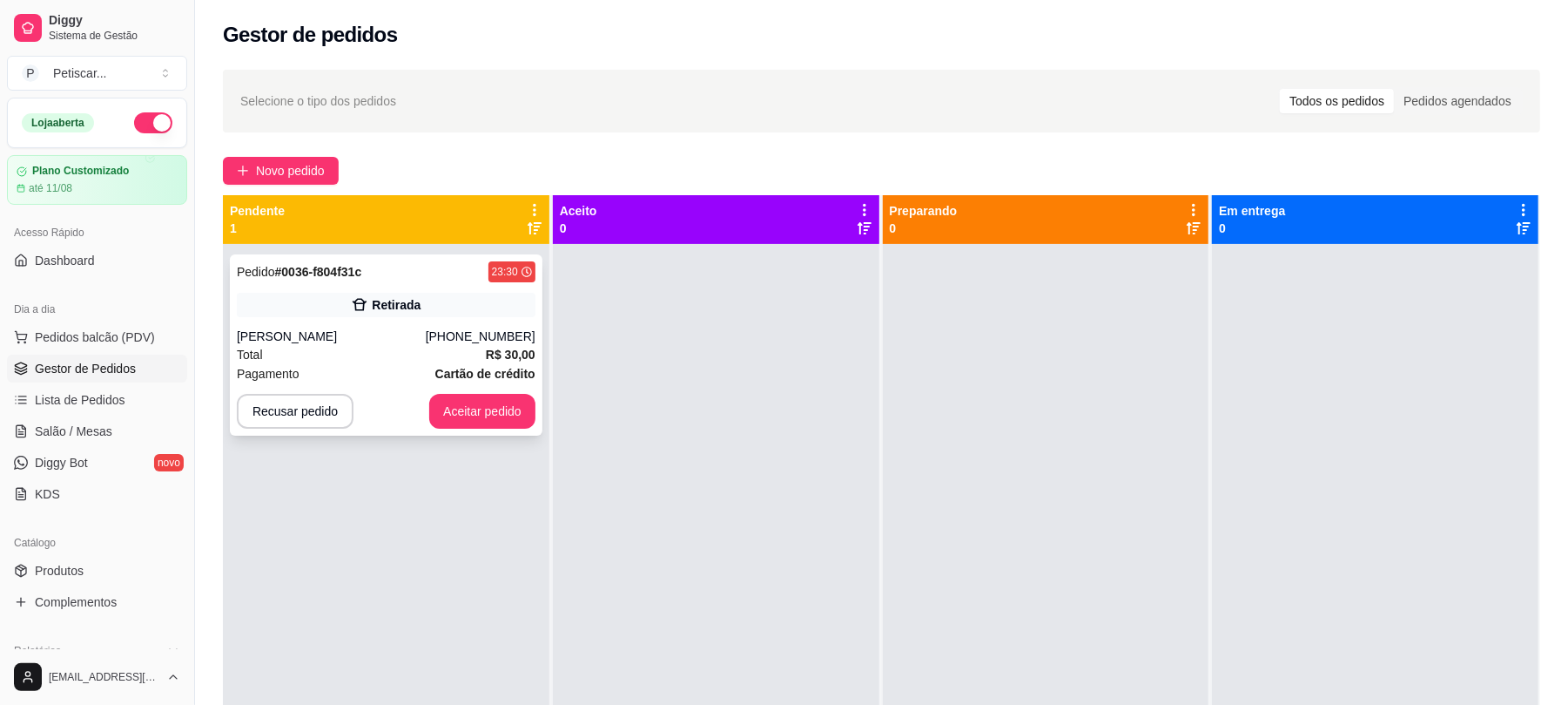
click at [252, 308] on div "Retirada" at bounding box center [386, 305] width 299 height 24
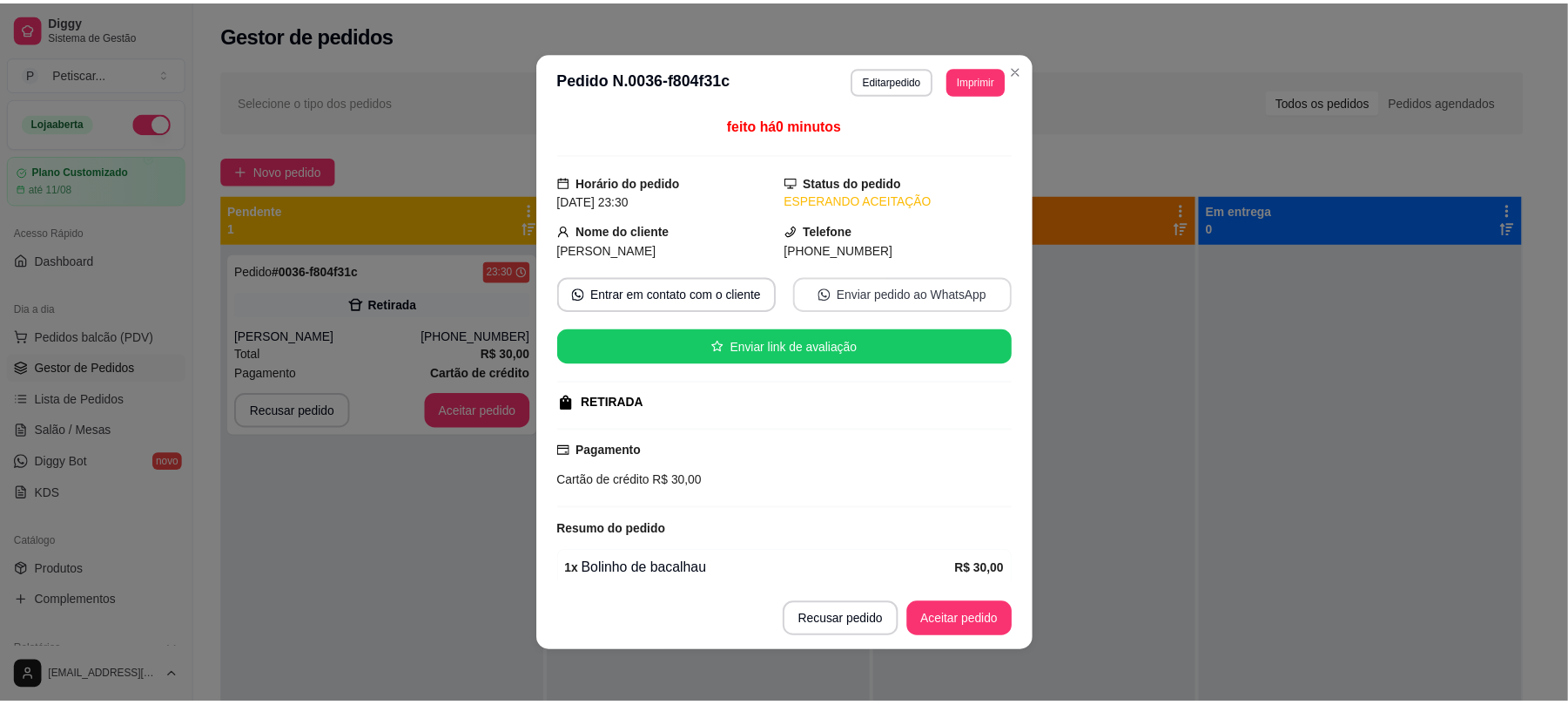
scroll to position [79, 0]
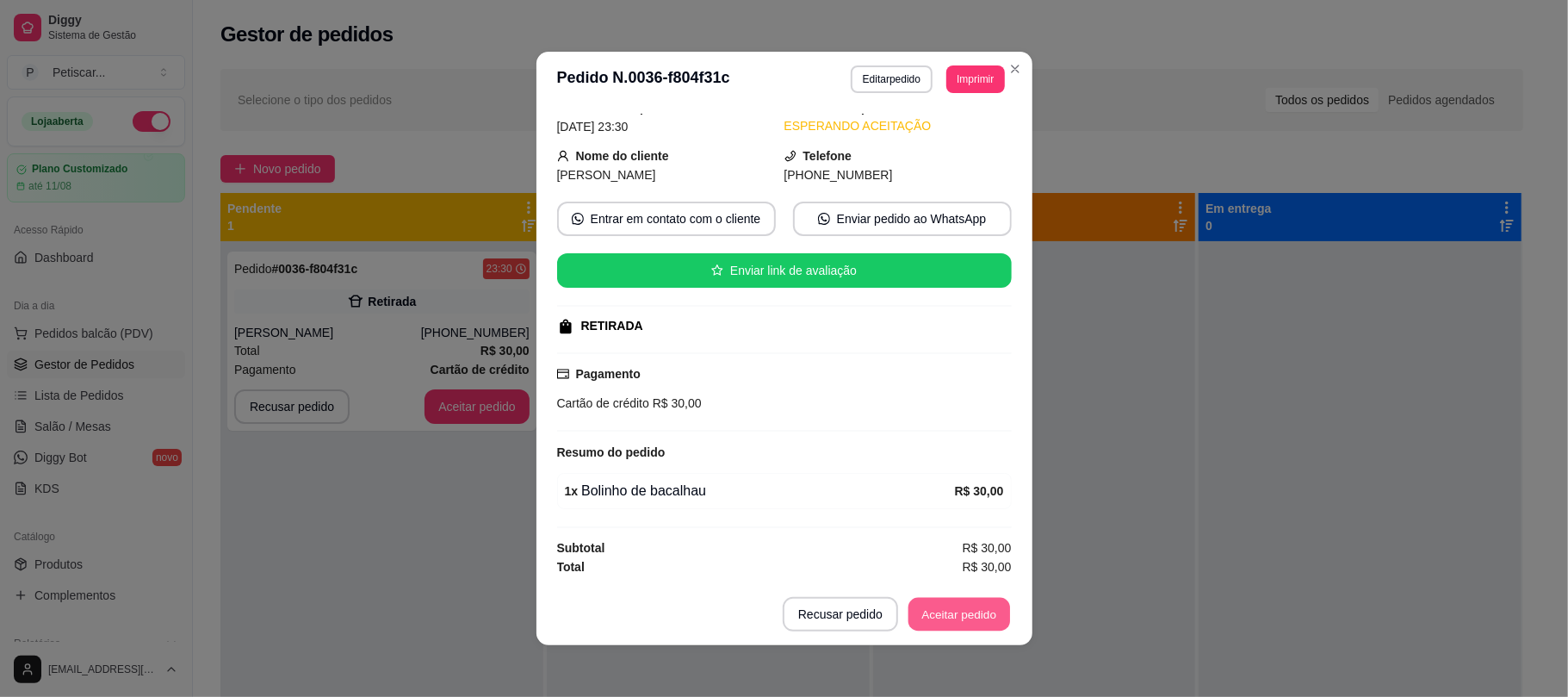
click at [951, 630] on button "Aceitar pedido" at bounding box center [959, 615] width 102 height 33
